Goal: Task Accomplishment & Management: Use online tool/utility

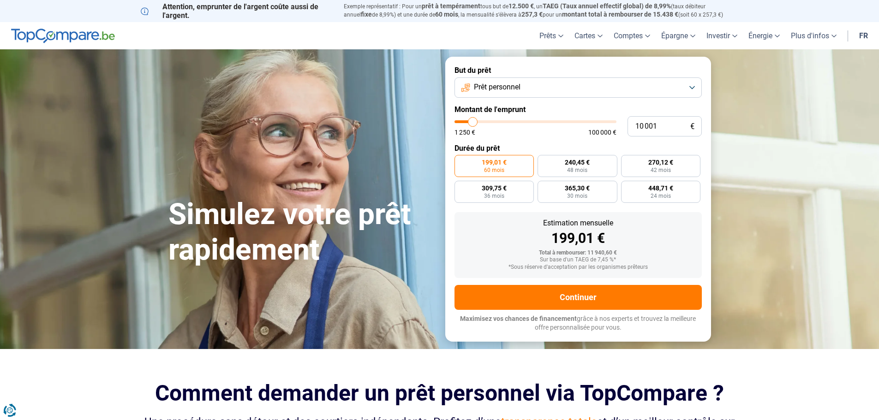
type input "9 000"
type input "9000"
type input "10 500"
type input "10500"
type input "12 500"
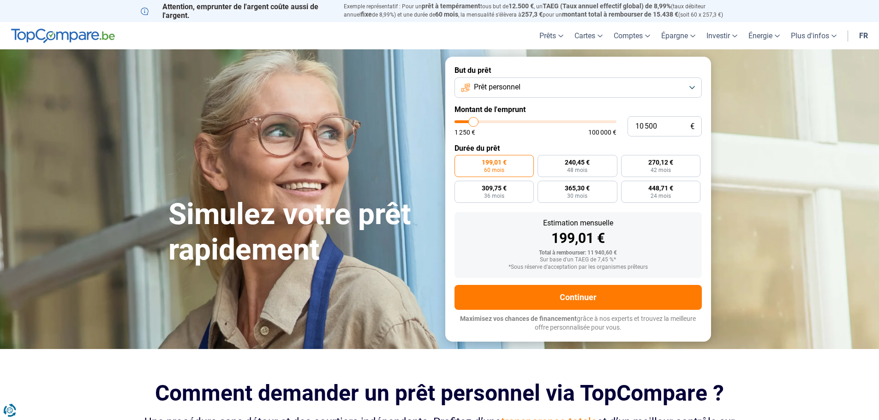
type input "12500"
type input "15 000"
type input "15000"
type input "17 000"
type input "17000"
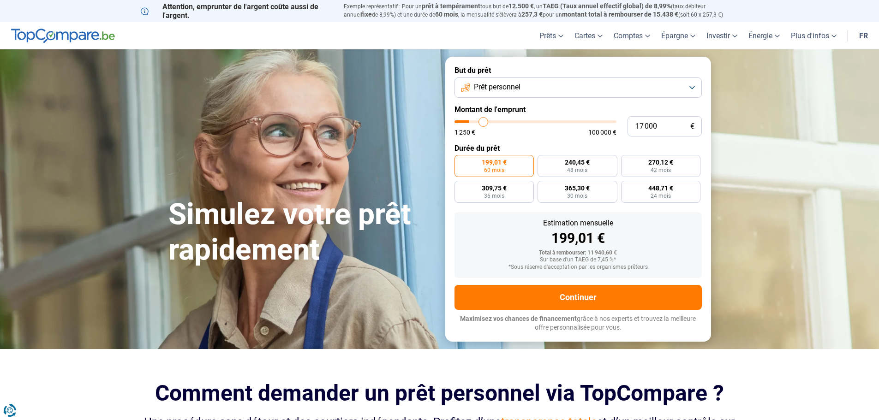
type input "20 000"
type input "20000"
type input "23 750"
type input "23750"
type input "27 500"
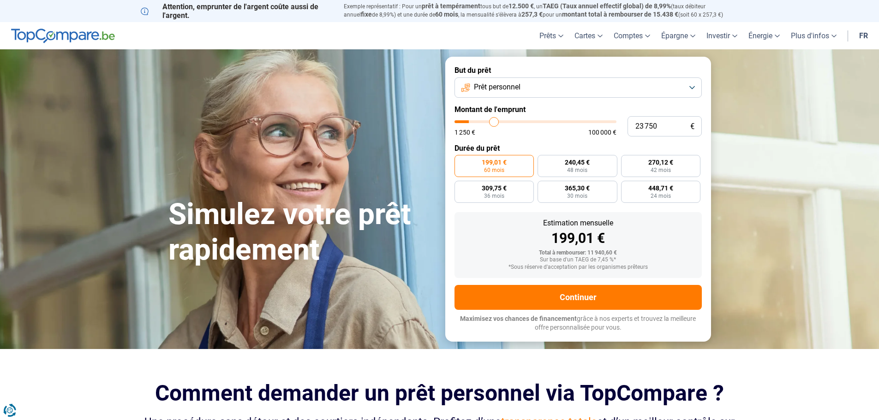
type input "27500"
type input "29 500"
type input "29500"
type input "33 750"
type input "33750"
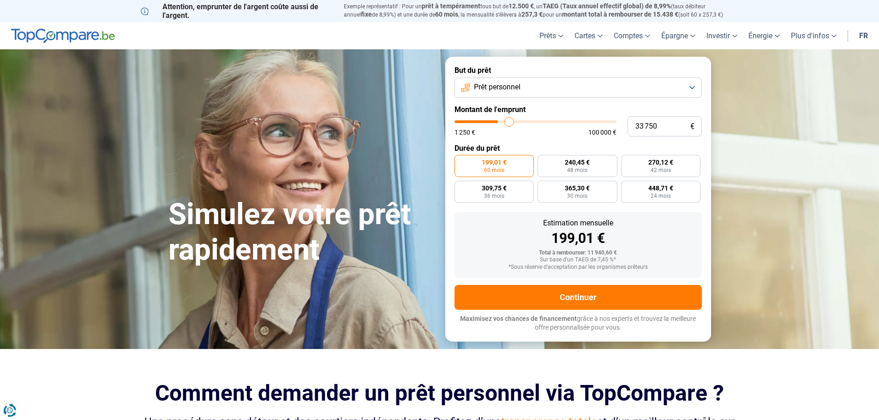
type input "36 750"
type input "36750"
type input "39 250"
type input "39250"
type input "40 250"
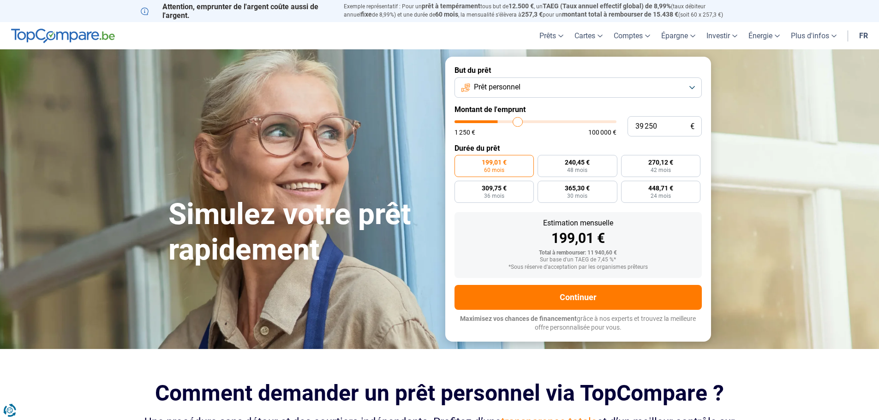
type input "40250"
type input "42 250"
type input "42250"
type input "43 000"
type input "43000"
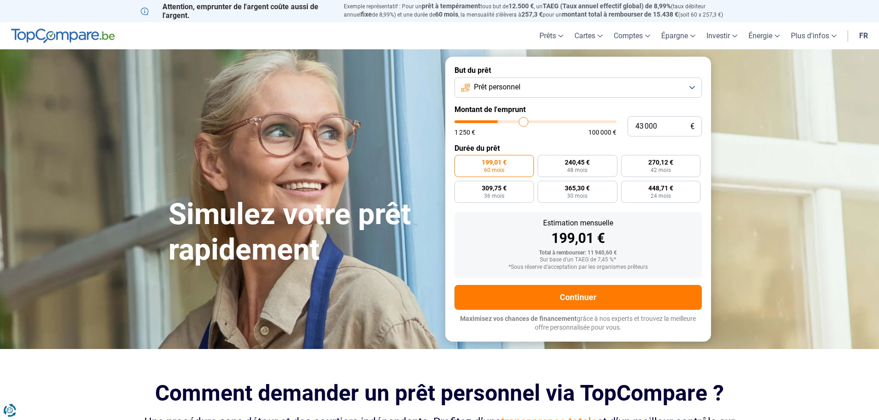
type input "45 000"
type input "45000"
type input "45 750"
type input "45750"
type input "46 000"
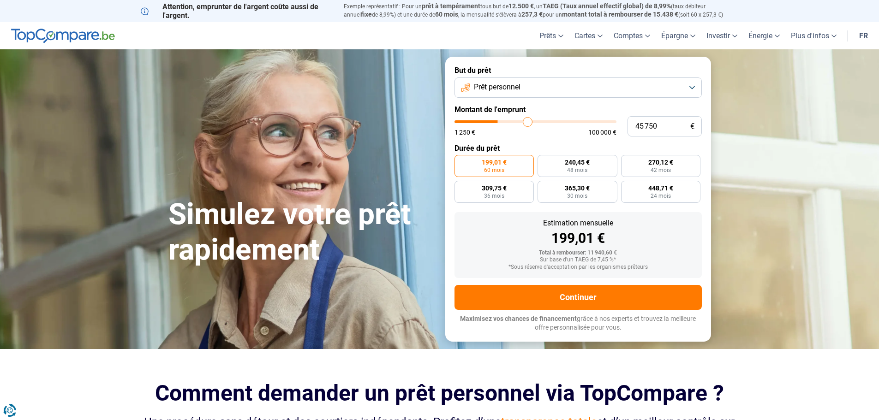
type input "46000"
type input "46 500"
type input "46500"
type input "46 750"
type input "46750"
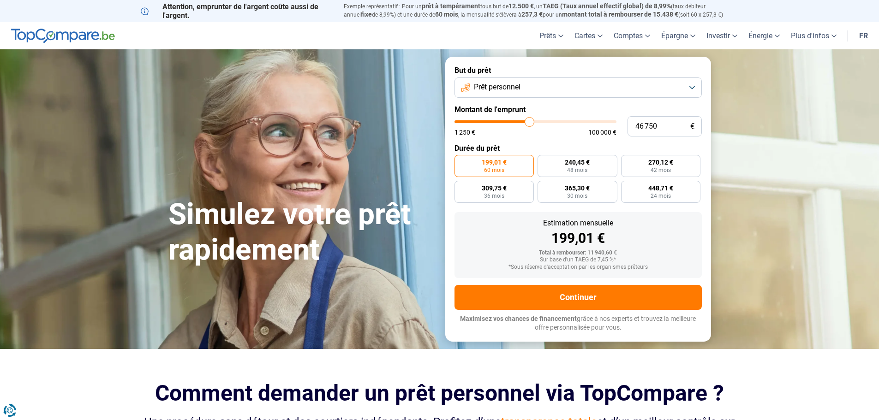
type input "47 250"
type input "47250"
type input "47 500"
type input "47500"
type input "48 000"
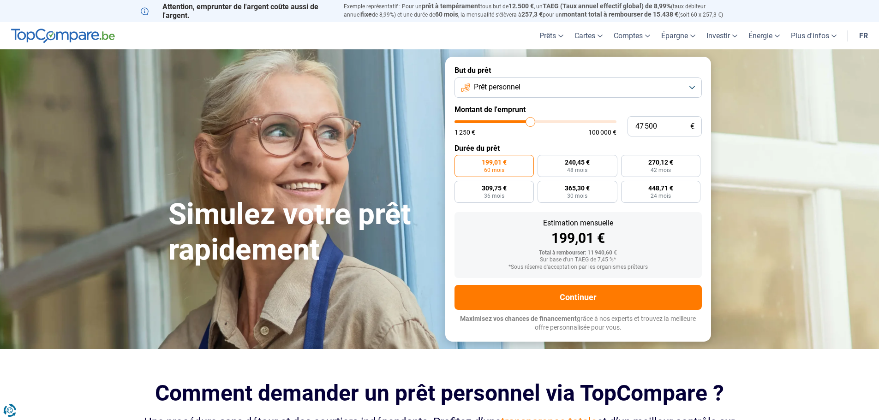
type input "48000"
type input "47 000"
type input "47000"
type input "46 750"
type input "46750"
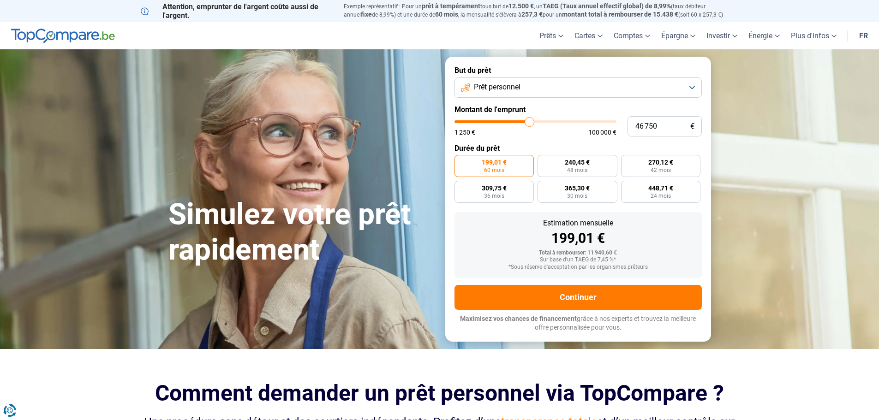
type input "46 000"
type input "46000"
type input "45 750"
type input "45750"
type input "45 500"
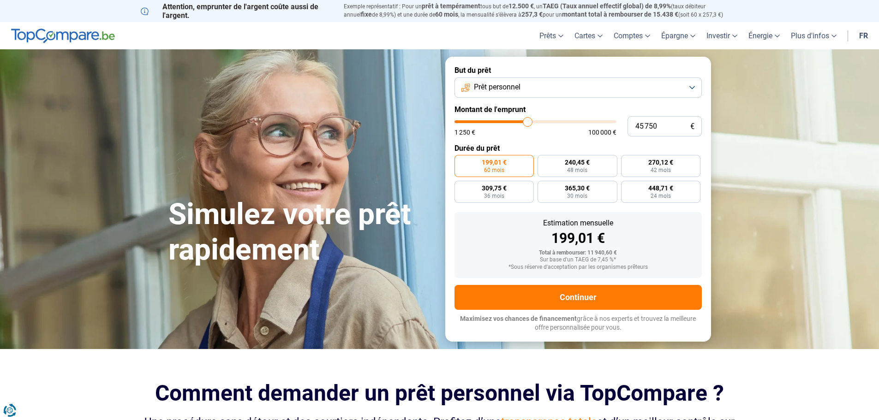
type input "45500"
type input "45 250"
type input "45250"
type input "45 000"
type input "45000"
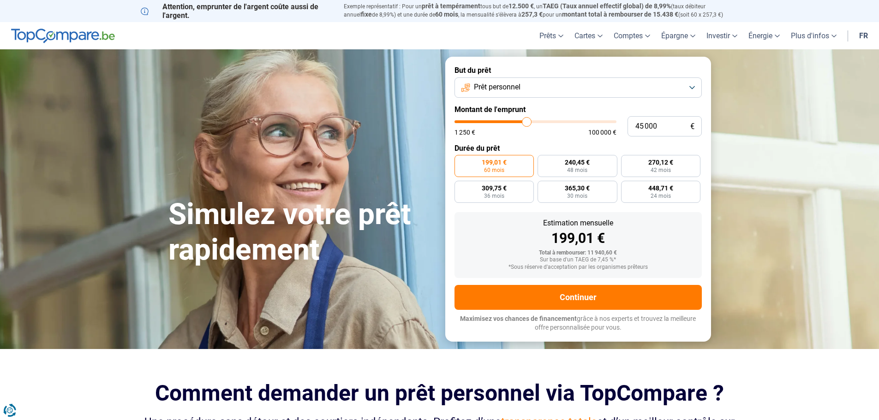
type input "44 500"
type input "44500"
type input "44 250"
type input "44250"
type input "44 000"
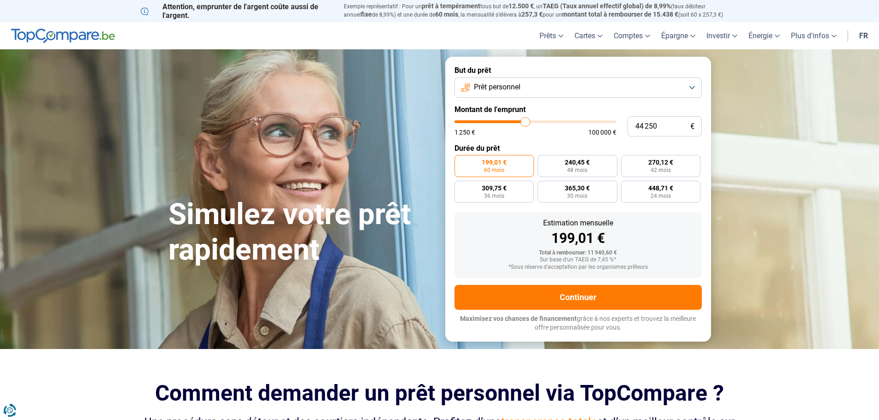
type input "44000"
type input "43 750"
type input "43750"
type input "43 500"
type input "43500"
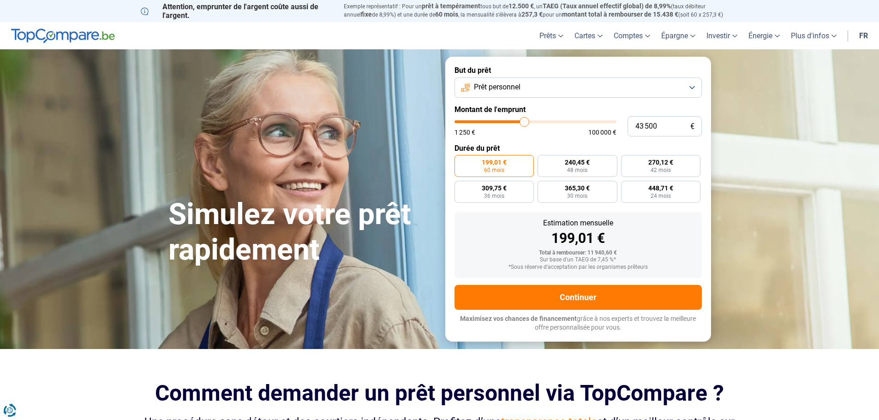
type input "43 000"
type input "43000"
type input "42 750"
type input "42750"
type input "42 500"
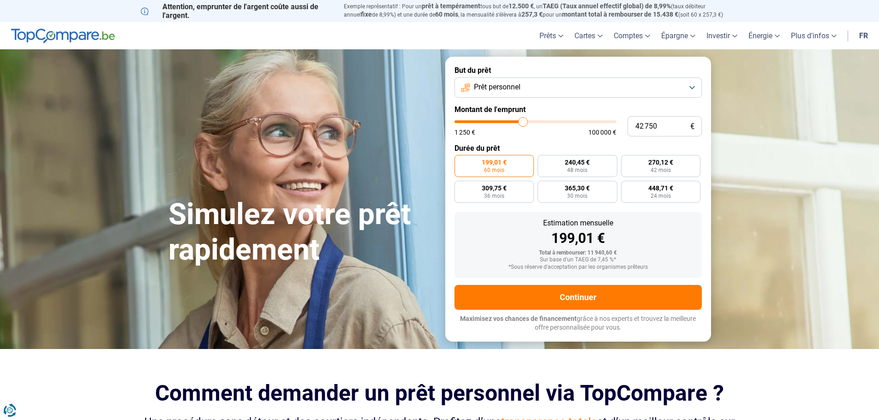
type input "42500"
type input "42 250"
type input "42250"
type input "42 000"
type input "42000"
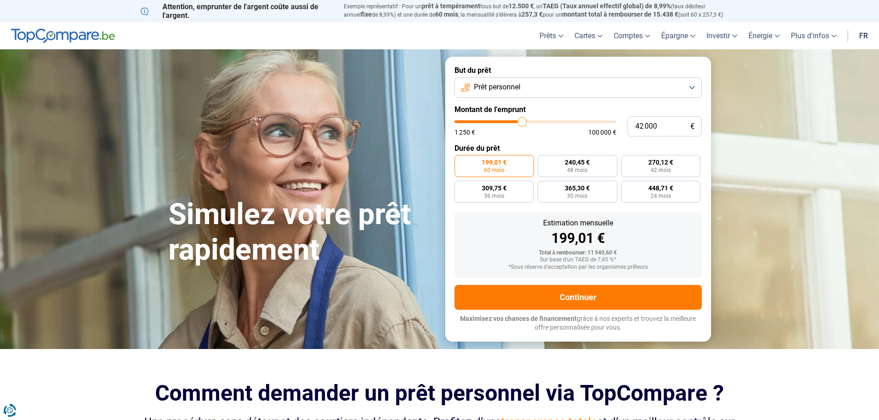
type input "41 500"
type input "41500"
type input "41 250"
type input "41250"
type input "41 000"
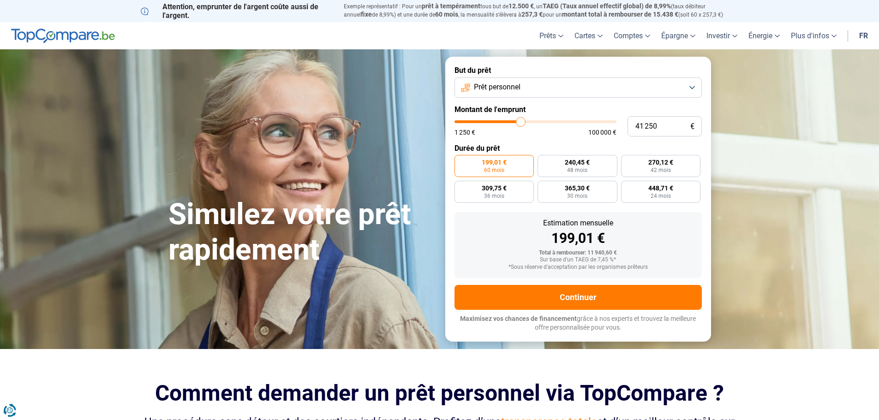
type input "41000"
type input "40 750"
type input "40750"
type input "40 250"
type input "40250"
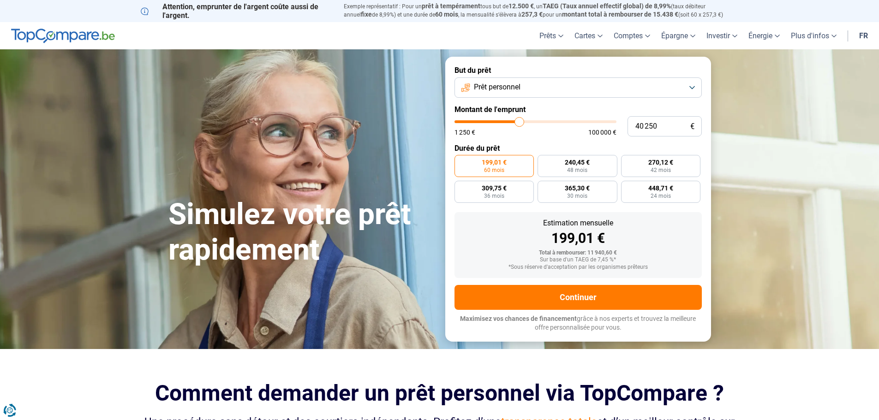
type input "40 000"
type input "40000"
type input "39 750"
type input "39750"
type input "39 500"
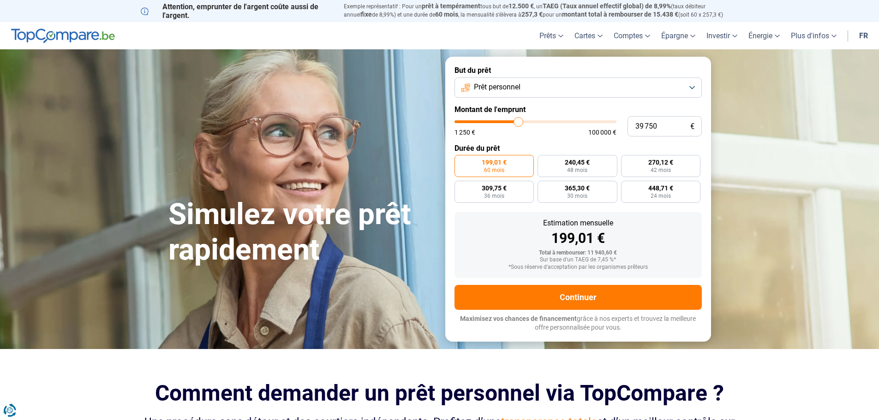
type input "39500"
type input "39 250"
type input "39250"
type input "38 750"
type input "38750"
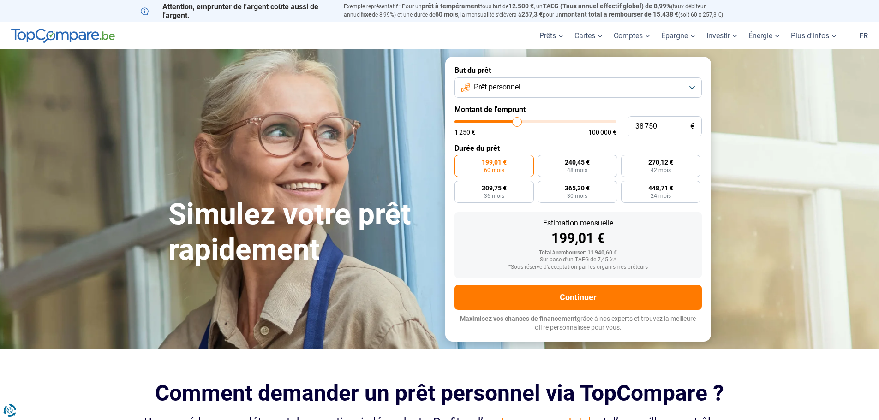
type input "39 250"
type input "39250"
type input "39 500"
type input "39500"
type input "39 750"
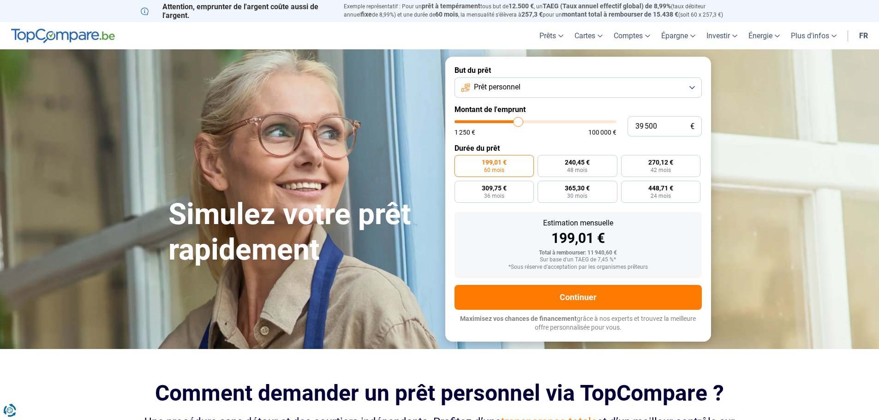
type input "39750"
type input "40 000"
type input "40000"
type input "40 250"
type input "40250"
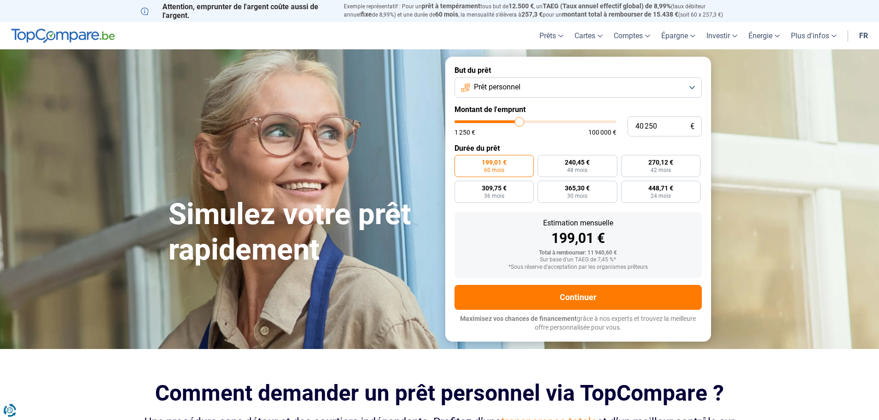
type input "40 750"
type input "40750"
type input "40 250"
type input "40250"
type input "40 000"
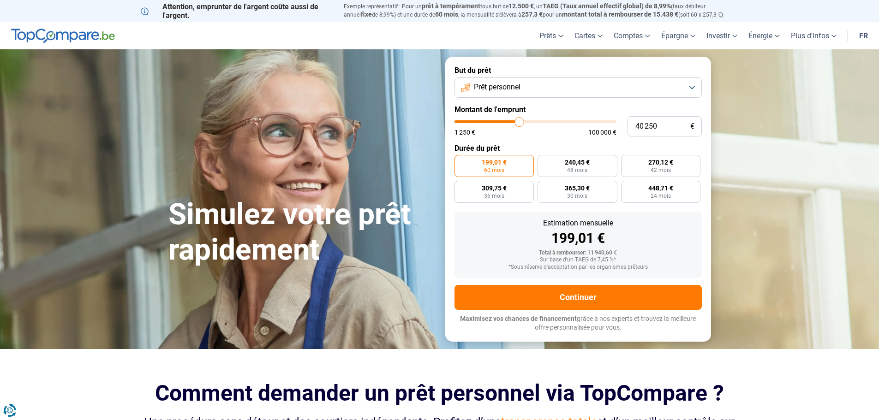
type input "40000"
type input "39 750"
type input "39750"
type input "40 000"
drag, startPoint x: 471, startPoint y: 124, endPoint x: 519, endPoint y: 129, distance: 48.8
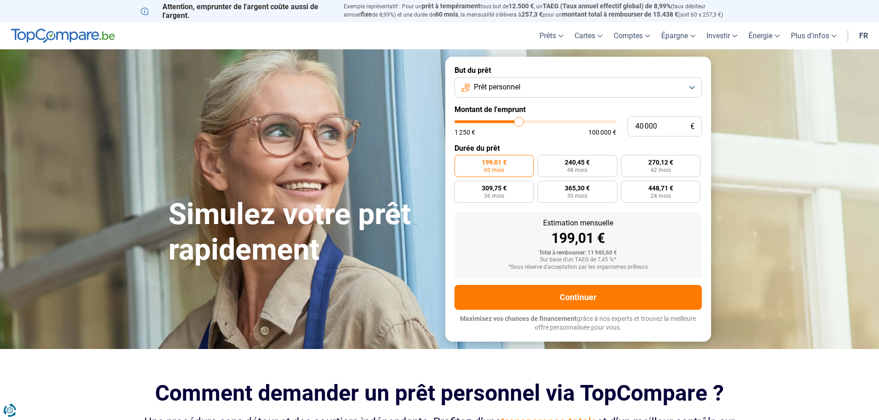
type input "40000"
click at [519, 123] on input "range" at bounding box center [535, 121] width 162 height 3
radio input "false"
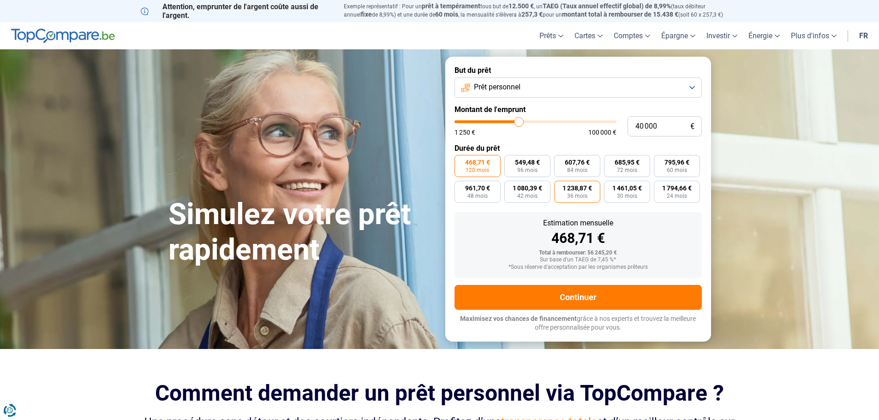
click at [573, 195] on span "36 mois" at bounding box center [577, 196] width 20 height 6
click at [560, 187] on input "1 238,87 € 36 mois" at bounding box center [557, 184] width 6 height 6
radio input "true"
drag, startPoint x: 667, startPoint y: 127, endPoint x: 507, endPoint y: 145, distance: 161.1
click at [507, 145] on form "But du prêt Prêt personnel Montant de l'emprunt 40 000 € 1 250 € 100 000 € Duré…" at bounding box center [578, 199] width 266 height 285
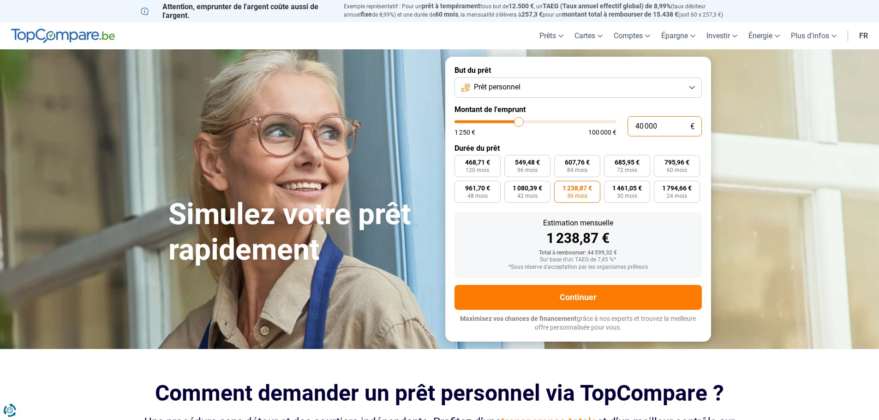
type input "3"
type input "1250"
type input "38"
type input "1250"
type input "382"
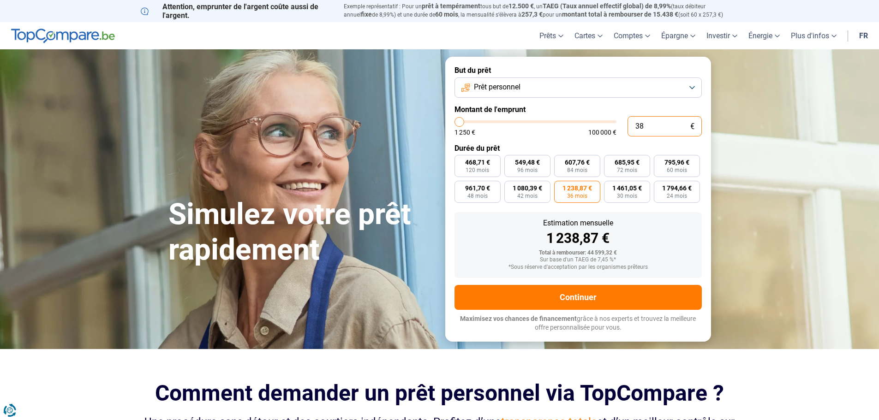
type input "1250"
type input "3 829"
type input "3750"
type input "38 299"
type input "38250"
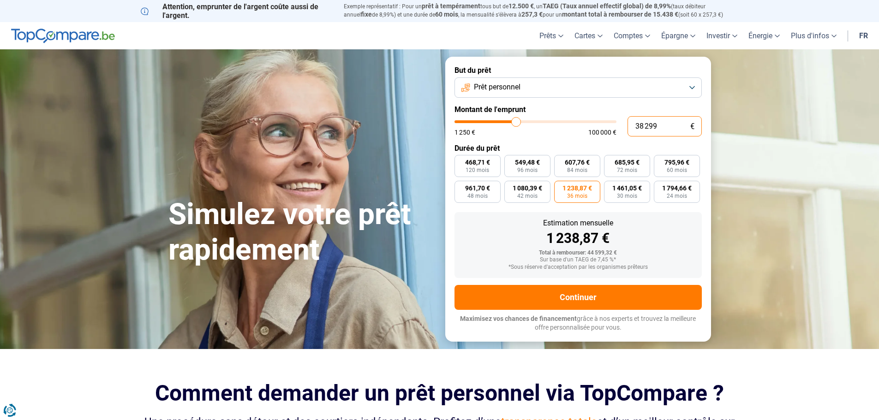
type input "38 299"
type input "38250"
radio input "false"
radio input "true"
click at [583, 194] on span "36 mois" at bounding box center [577, 196] width 20 height 6
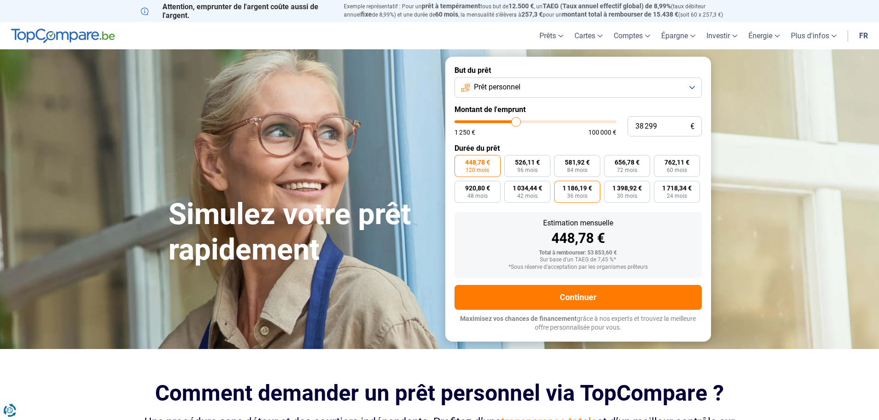
click at [560, 187] on input "1 186,19 € 36 mois" at bounding box center [557, 184] width 6 height 6
radio input "true"
